Goal: Book appointment/travel/reservation

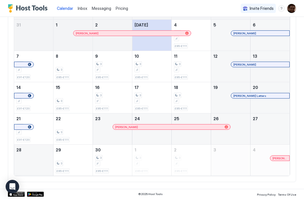
scroll to position [64, 0]
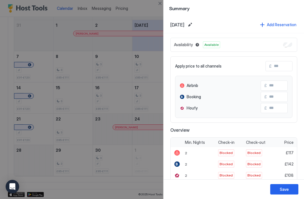
click at [288, 187] on div "Save" at bounding box center [284, 189] width 9 height 6
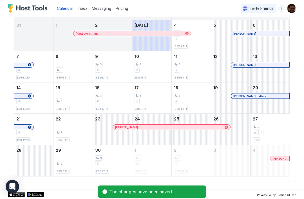
click at [240, 126] on div "September 26, 2025" at bounding box center [230, 129] width 39 height 31
click at [244, 127] on div "September 26, 2025" at bounding box center [230, 129] width 39 height 31
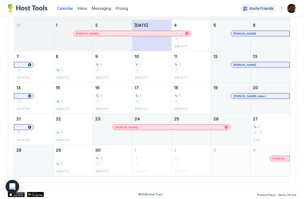
click at [23, 157] on div "September 28, 2025" at bounding box center [33, 160] width 39 height 31
click at [32, 157] on div "September 28, 2025" at bounding box center [33, 160] width 39 height 31
click at [271, 127] on div "2" at bounding box center [270, 129] width 35 height 11
click at [37, 158] on div "September 28, 2025" at bounding box center [33, 160] width 39 height 31
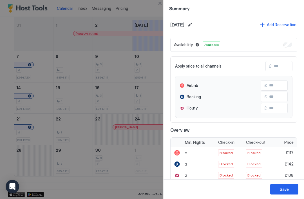
click at [132, 160] on div at bounding box center [152, 99] width 304 height 199
click at [287, 186] on button "Save" at bounding box center [284, 189] width 28 height 10
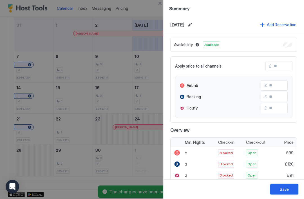
click at [290, 186] on button "Save" at bounding box center [284, 189] width 28 height 10
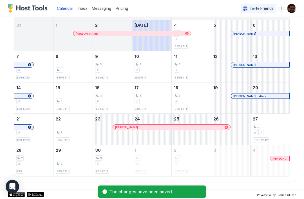
click at [241, 134] on div "September 26, 2025" at bounding box center [230, 129] width 39 height 31
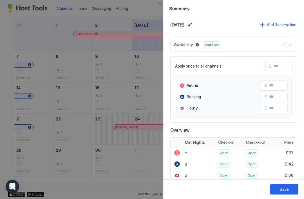
click at [281, 186] on button "Save" at bounding box center [284, 189] width 28 height 10
click at [139, 157] on div at bounding box center [152, 99] width 304 height 199
click at [75, 64] on div at bounding box center [152, 99] width 304 height 199
click at [289, 181] on div "Save" at bounding box center [233, 189] width 140 height 20
click at [284, 187] on div "Save" at bounding box center [284, 189] width 9 height 6
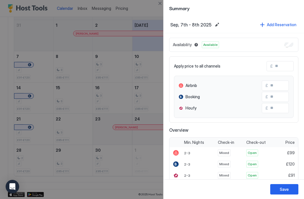
click at [55, 69] on div at bounding box center [152, 99] width 304 height 199
click at [60, 83] on div at bounding box center [152, 99] width 304 height 199
click at [285, 189] on div "Save" at bounding box center [284, 189] width 9 height 6
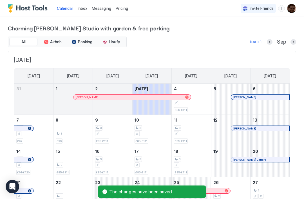
scroll to position [0, 0]
click at [294, 44] on button "Next month" at bounding box center [293, 42] width 6 height 6
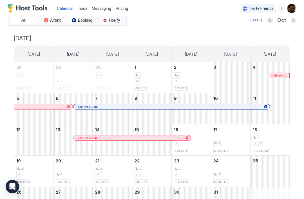
scroll to position [21, 0]
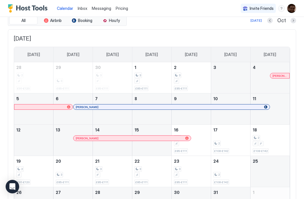
click at [293, 20] on button "Next month" at bounding box center [293, 21] width 6 height 6
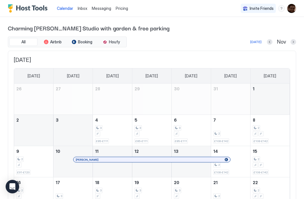
scroll to position [0, 0]
click at [270, 42] on button "Previous month" at bounding box center [270, 42] width 6 height 6
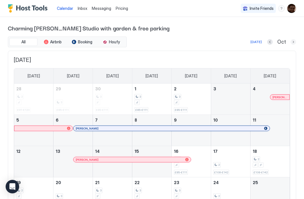
click at [294, 41] on button "Next month" at bounding box center [293, 42] width 6 height 6
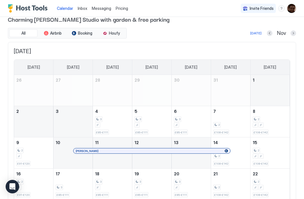
scroll to position [8, 0]
click at [293, 35] on button "Next month" at bounding box center [293, 34] width 6 height 6
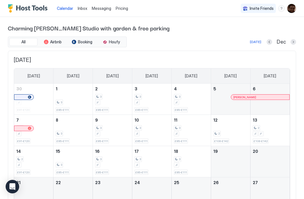
scroll to position [0, 0]
click at [293, 42] on button "Next month" at bounding box center [293, 42] width 6 height 6
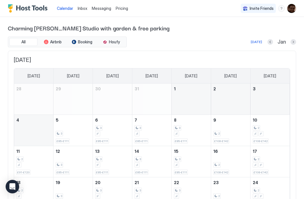
click at [295, 41] on button "Next month" at bounding box center [293, 42] width 6 height 6
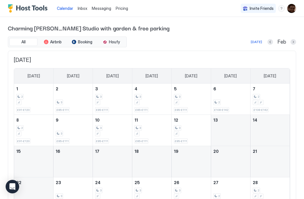
click at [295, 43] on button "Next month" at bounding box center [293, 42] width 6 height 6
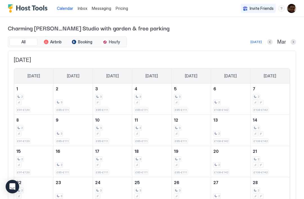
click at [293, 42] on button "Next month" at bounding box center [293, 42] width 6 height 6
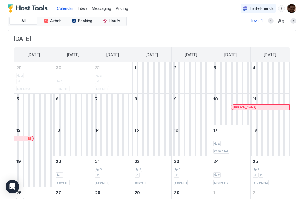
scroll to position [21, 0]
click at [294, 23] on button "Next month" at bounding box center [293, 22] width 6 height 6
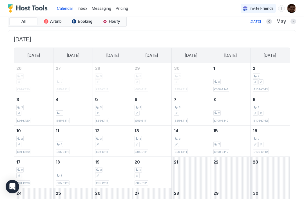
click at [300, 20] on div "Charming [PERSON_NAME] Studio with garden & free parking All Airbnb Booking Hou…" at bounding box center [152, 129] width 304 height 267
click at [294, 23] on button "Next month" at bounding box center [293, 22] width 6 height 6
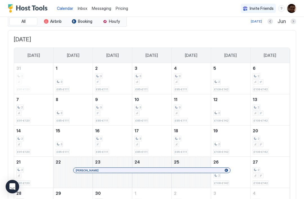
click at [293, 23] on button "Next month" at bounding box center [293, 22] width 6 height 6
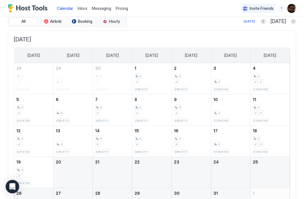
click at [290, 23] on div at bounding box center [293, 22] width 6 height 6
click at [296, 22] on button "Next month" at bounding box center [293, 22] width 6 height 6
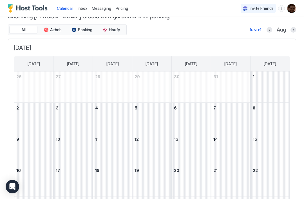
scroll to position [10, 0]
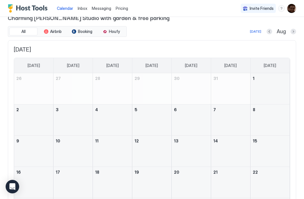
click at [294, 31] on button "Next month" at bounding box center [293, 32] width 6 height 6
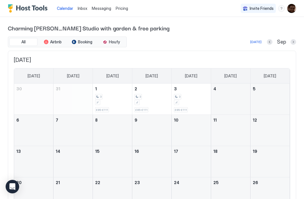
scroll to position [0, 0]
click at [269, 44] on button "Previous month" at bounding box center [270, 42] width 6 height 6
click at [293, 41] on button "Next month" at bounding box center [293, 42] width 6 height 6
